Goal: Information Seeking & Learning: Stay updated

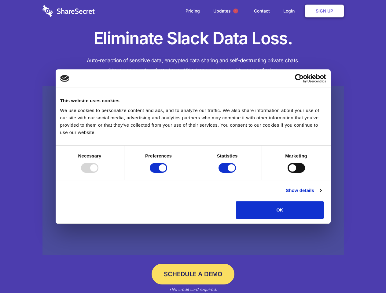
click at [98, 173] on div at bounding box center [89, 168] width 17 height 10
click at [167, 173] on input "Preferences" at bounding box center [158, 168] width 17 height 10
checkbox input "false"
click at [228, 173] on input "Statistics" at bounding box center [226, 168] width 17 height 10
checkbox input "false"
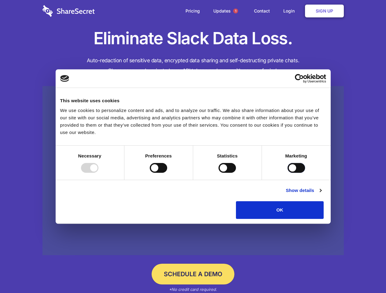
click at [287, 173] on input "Marketing" at bounding box center [295, 168] width 17 height 10
checkbox input "true"
click at [321, 194] on link "Show details" at bounding box center [303, 190] width 35 height 7
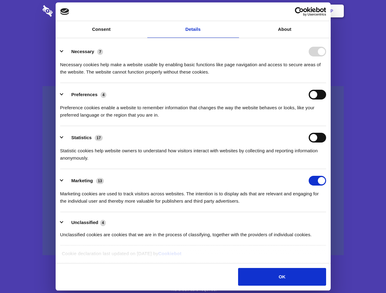
click at [326, 83] on li "Necessary 7 Necessary cookies help make a website usable by enabling basic func…" at bounding box center [193, 61] width 266 height 43
click at [235, 11] on span "1" at bounding box center [235, 11] width 5 height 5
